Goal: Task Accomplishment & Management: Manage account settings

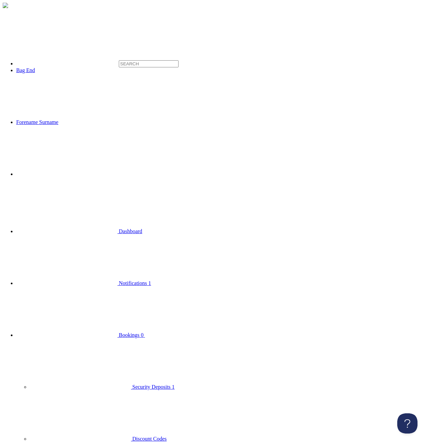
scroll to position [0, 0]
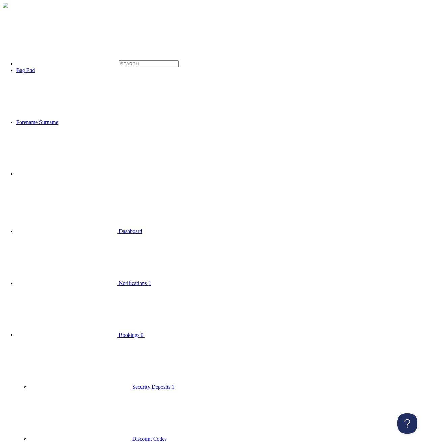
type input "#99c1f1"
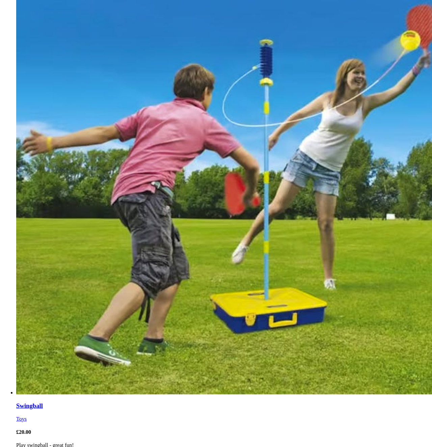
scroll to position [498, 0]
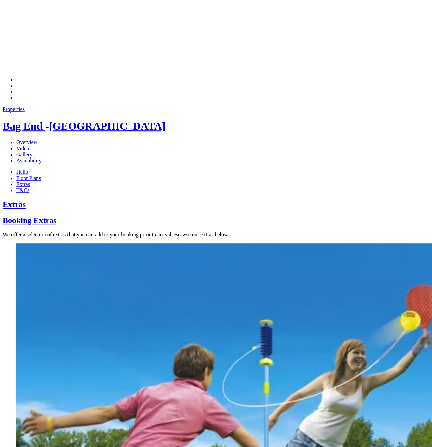
scroll to position [223, 0]
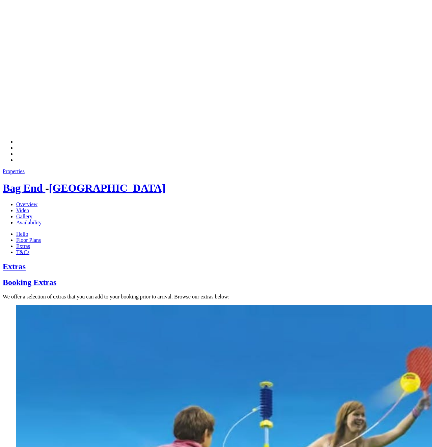
scroll to position [257, 0]
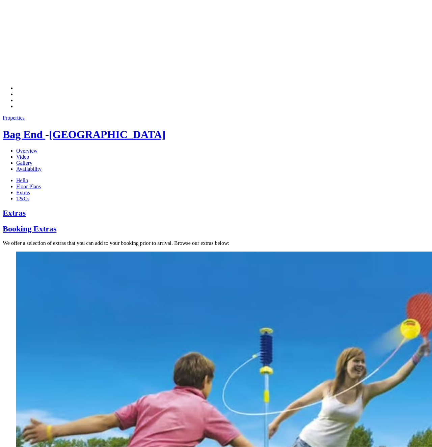
scroll to position [221, 0]
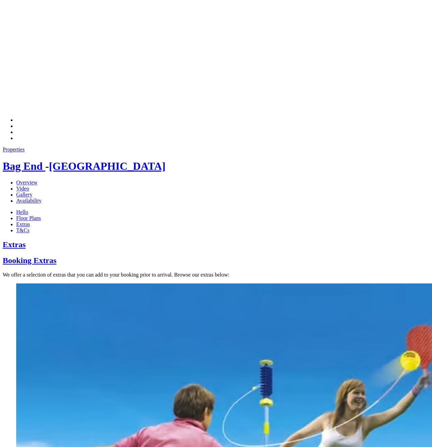
scroll to position [186, 0]
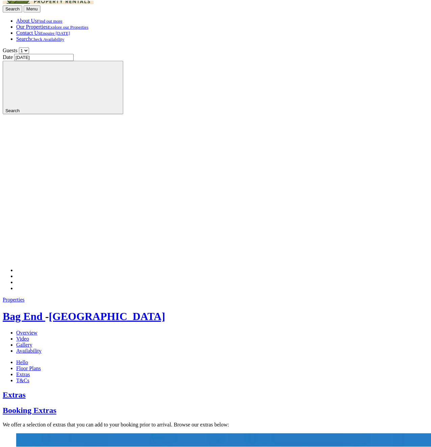
scroll to position [122, 0]
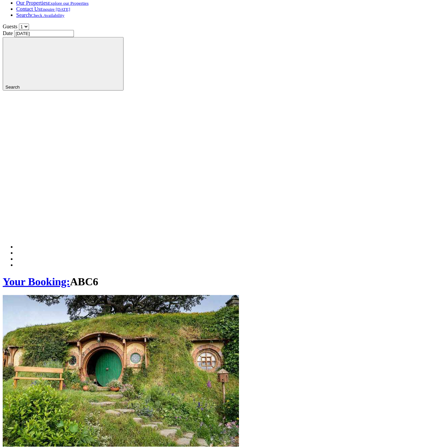
scroll to position [153, 0]
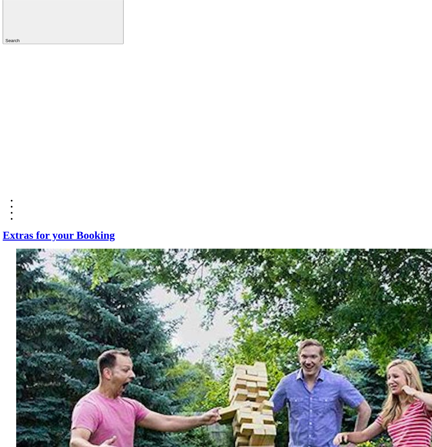
scroll to position [172, 0]
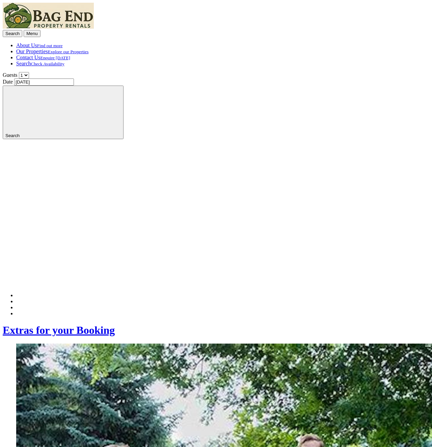
scroll to position [172, 0]
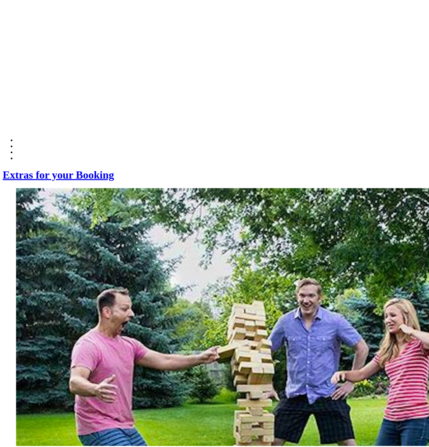
scroll to position [153, 0]
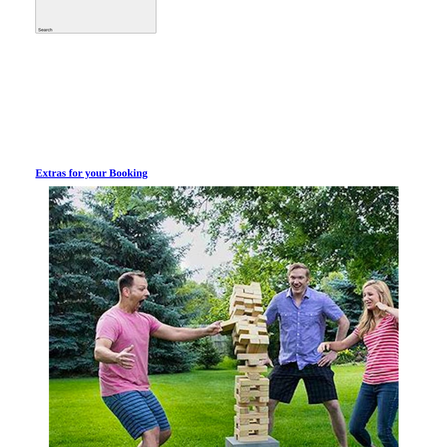
scroll to position [99, 0]
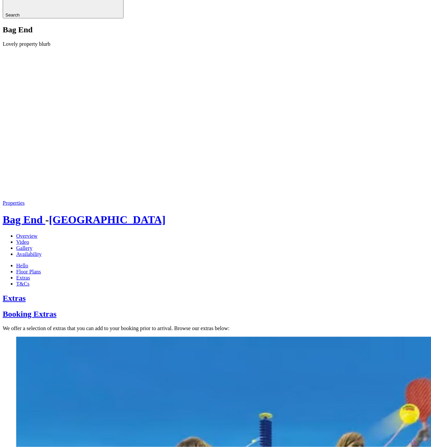
scroll to position [172, 0]
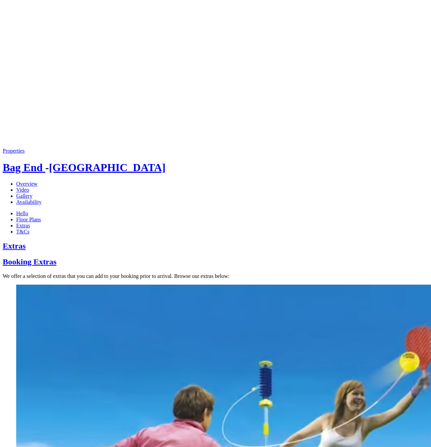
click at [136, 148] on div "Properties Bag End - Somerset Overview Video Gallery Availability Hello Floor P…" at bounding box center [215, 191] width 425 height 87
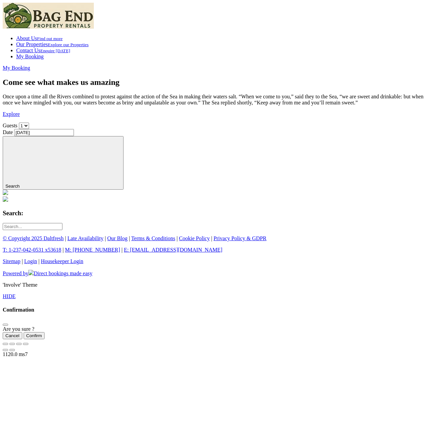
drag, startPoint x: 347, startPoint y: 164, endPoint x: 303, endPoint y: 143, distance: 49.5
click at [321, 150] on div "Search" at bounding box center [215, 163] width 425 height 54
click at [231, 129] on div "Guests 1 2 3 4 5 6 7" at bounding box center [215, 126] width 425 height 6
click at [173, 54] on li "Contact Us Enquire today" at bounding box center [222, 51] width 412 height 6
click at [180, 54] on li "Contact Us Enquire today" at bounding box center [222, 51] width 412 height 6
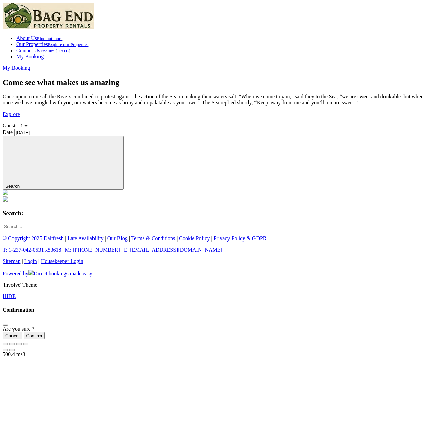
click at [292, 117] on div "Come see what makes us amazing Once upon a time all the Rivers combined to prot…" at bounding box center [215, 97] width 425 height 39
click at [274, 117] on div "Come see what makes us amazing Once upon a time all the Rivers combined to prot…" at bounding box center [215, 97] width 425 height 39
click at [314, 35] on ul "About Us Find out more Our Properties Explore our Properties Contact Us Enquire…" at bounding box center [215, 47] width 425 height 24
click at [88, 41] on link "Our Properties Explore our Properties" at bounding box center [52, 44] width 72 height 6
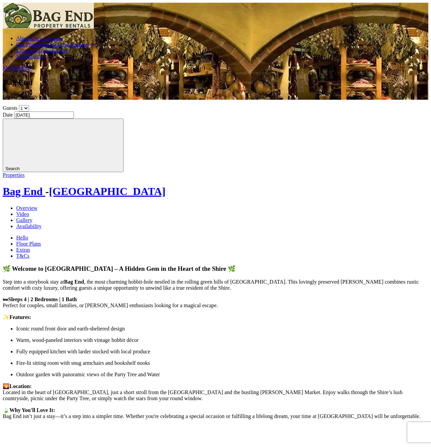
click at [30, 247] on link "Extras" at bounding box center [23, 250] width 14 height 6
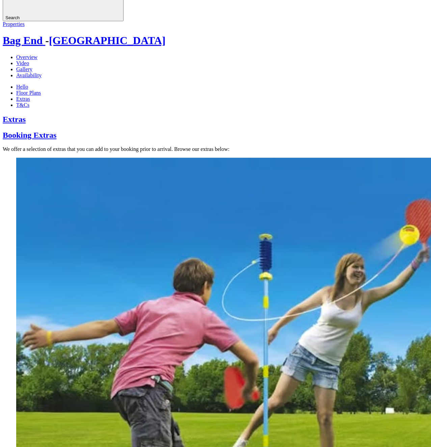
scroll to position [172, 0]
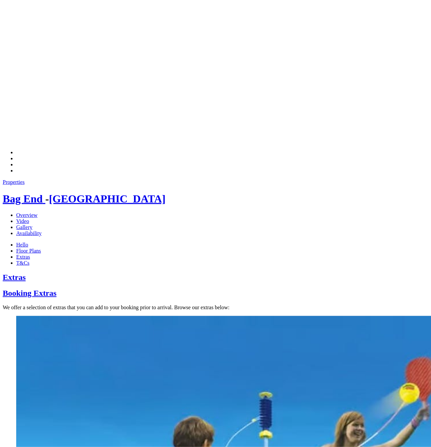
scroll to position [188, 0]
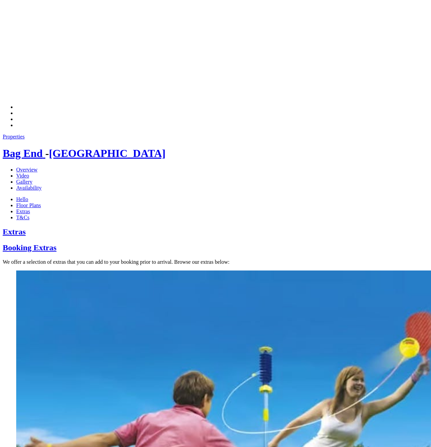
click at [205, 134] on div "Properties Bag End - Somerset Overview Video Gallery Availability Hello Floor P…" at bounding box center [215, 177] width 425 height 87
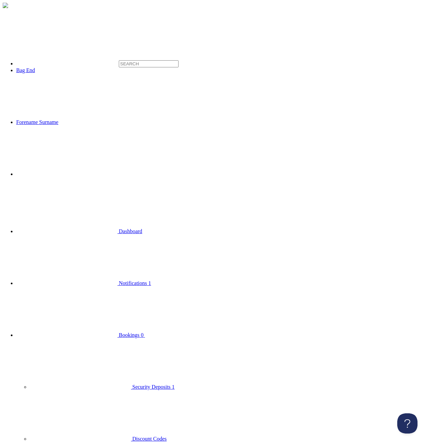
click at [119, 332] on span "Bookings" at bounding box center [129, 335] width 21 height 6
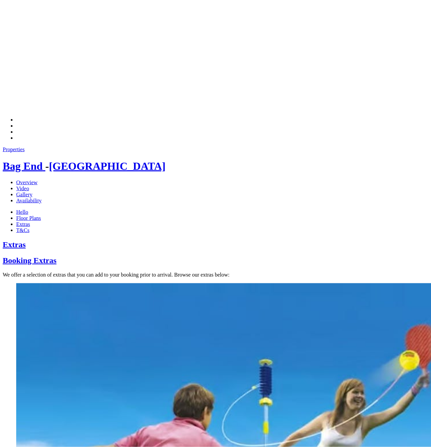
scroll to position [257, 0]
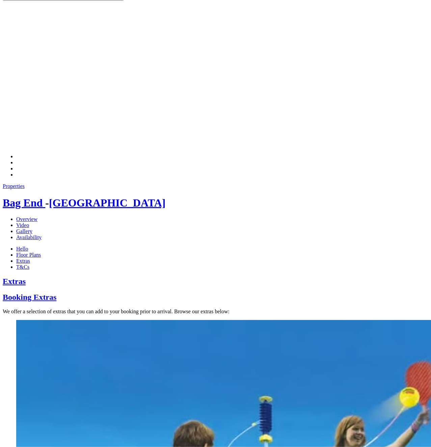
scroll to position [154, 0]
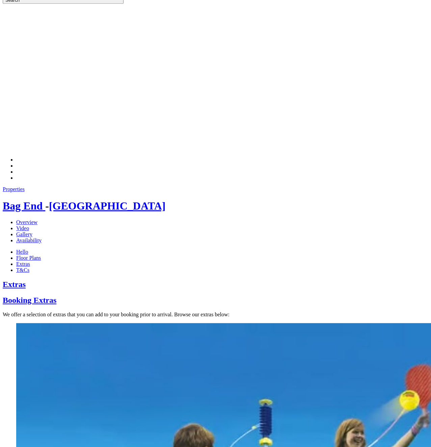
scroll to position [188, 0]
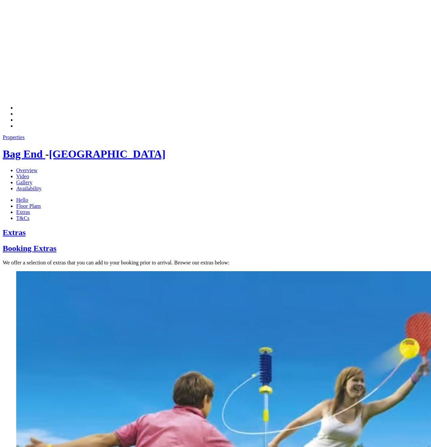
scroll to position [187, 0]
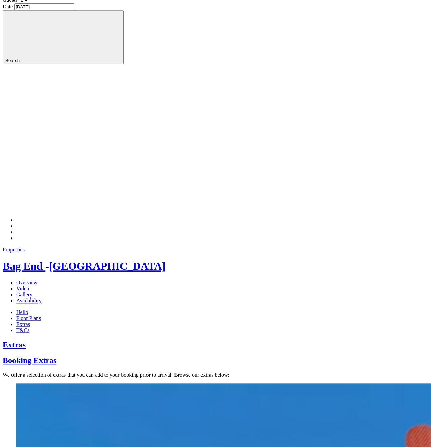
scroll to position [49, 0]
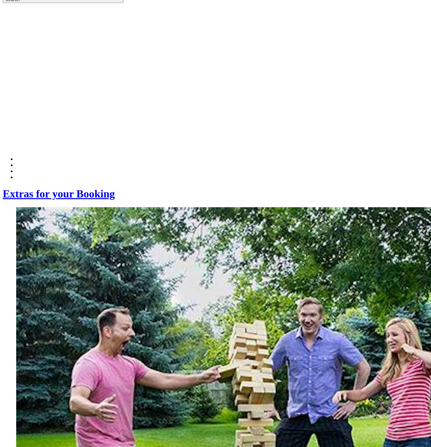
scroll to position [188, 0]
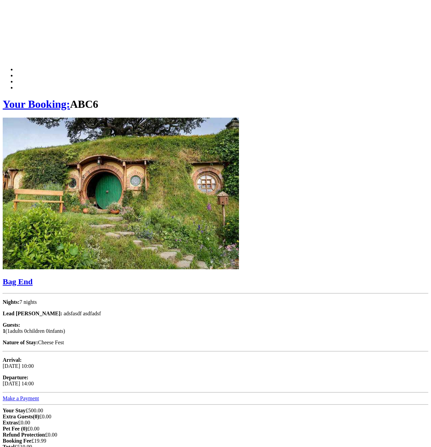
scroll to position [241, 0]
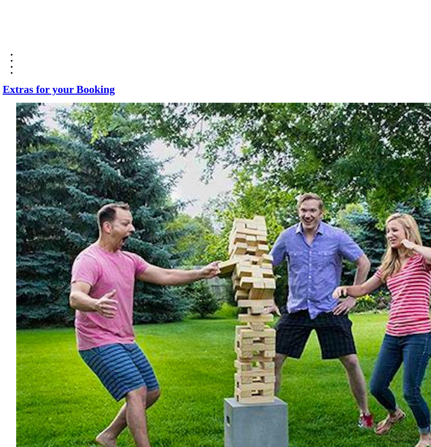
scroll to position [188, 0]
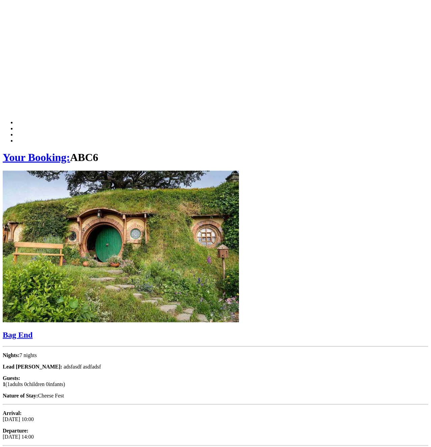
scroll to position [206, 0]
